Goal: Contribute content

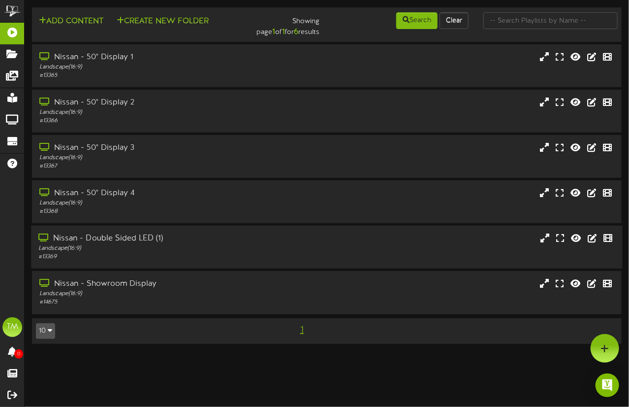
click at [115, 239] on div "Nissan - Double Sided LED (1)" at bounding box center [154, 238] width 232 height 11
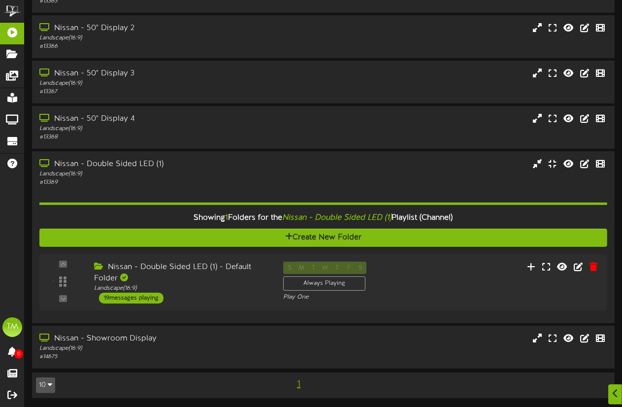
scroll to position [75, 0]
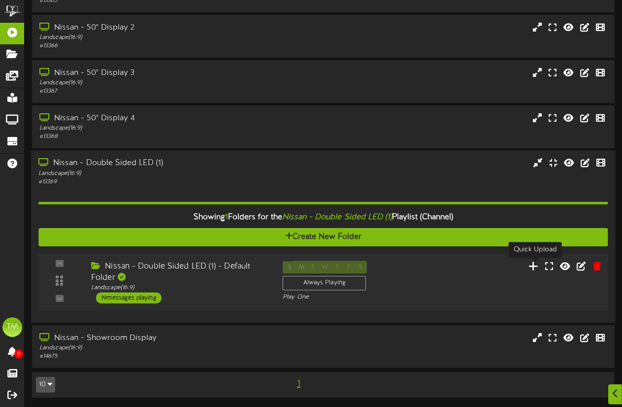
click at [532, 266] on icon at bounding box center [534, 265] width 10 height 11
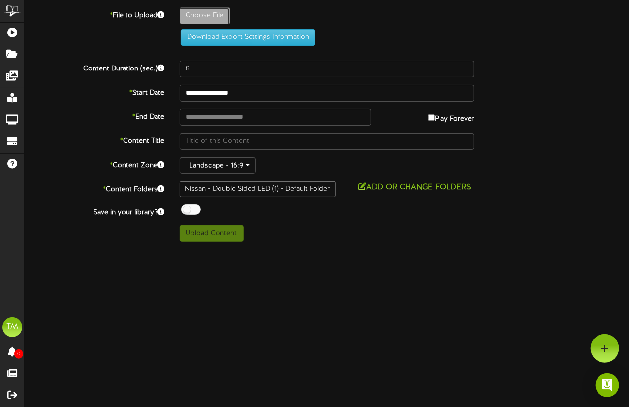
type input "**********"
type input "LED"
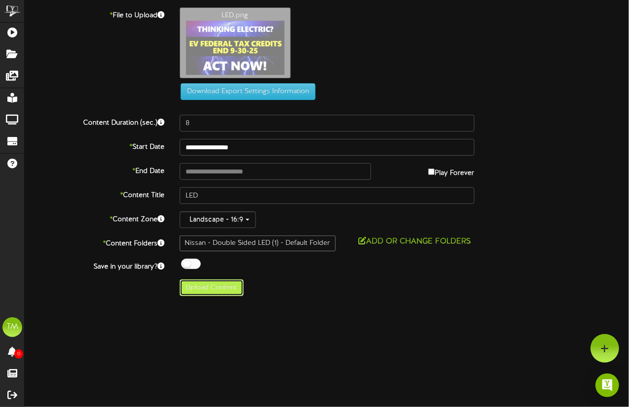
click at [225, 288] on button "Upload Content" at bounding box center [212, 287] width 64 height 17
type input "**********"
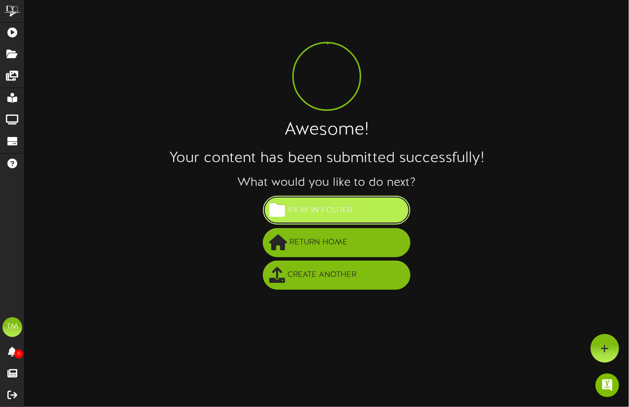
click at [354, 210] on span "View in Folder" at bounding box center [320, 210] width 70 height 16
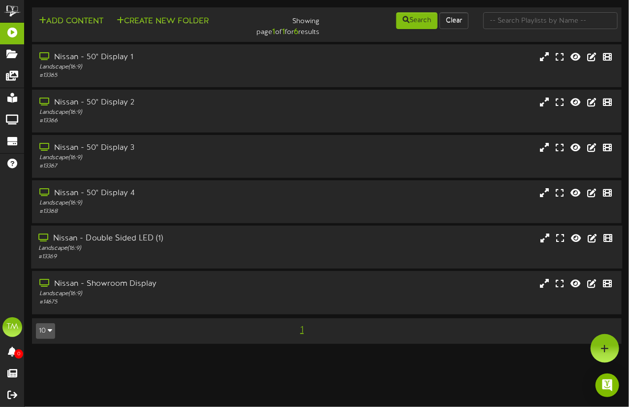
click at [118, 239] on div "Nissan - Double Sided LED (1)" at bounding box center [154, 238] width 232 height 11
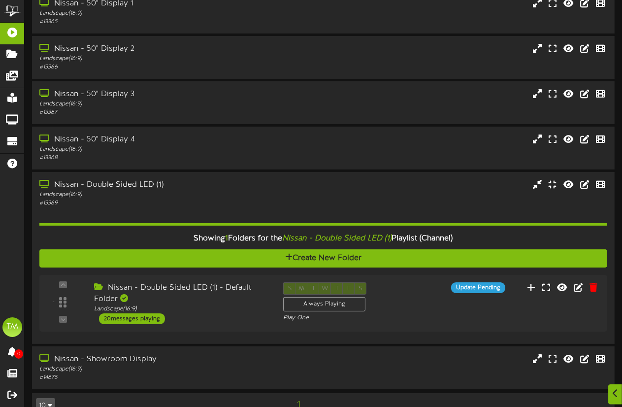
scroll to position [75, 0]
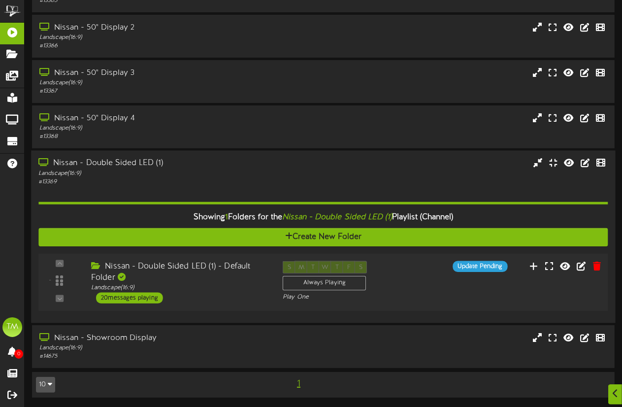
click at [136, 302] on div "20 messages playing" at bounding box center [129, 298] width 67 height 11
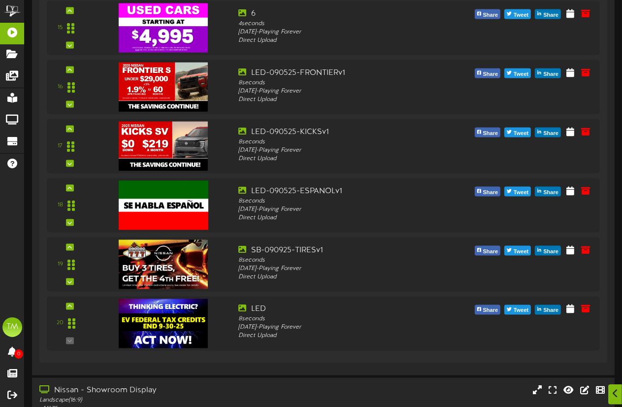
scroll to position [1318, 0]
